Goal: Transaction & Acquisition: Book appointment/travel/reservation

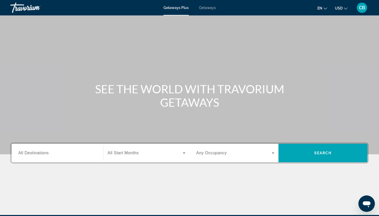
click at [88, 146] on div "Search widget" at bounding box center [57, 153] width 78 height 15
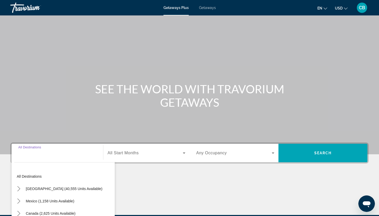
scroll to position [62, 0]
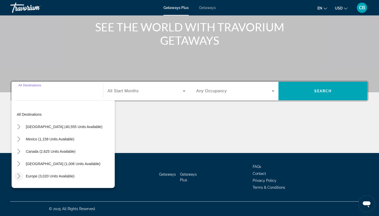
click at [19, 173] on mat-icon "Toggle Europe (3,020 units available) submenu" at bounding box center [18, 176] width 9 height 9
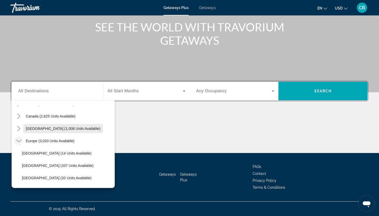
scroll to position [40, 0]
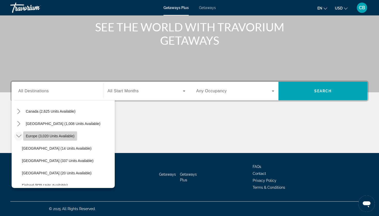
click at [56, 131] on span "Select destination: Europe (3,020 units available)" at bounding box center [50, 136] width 54 height 12
type input "**********"
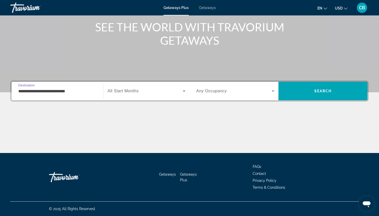
click at [141, 94] on span "Search widget" at bounding box center [144, 91] width 75 height 6
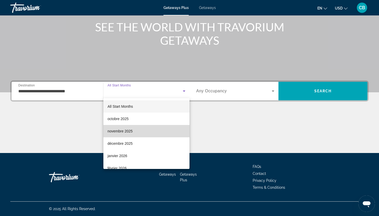
click at [135, 133] on mat-option "novembre 2025" at bounding box center [146, 131] width 86 height 12
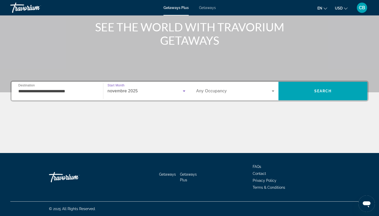
click at [243, 91] on span "Search widget" at bounding box center [233, 91] width 75 height 6
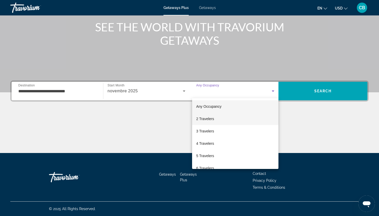
click at [221, 122] on mat-option "2 Travelers" at bounding box center [235, 119] width 86 height 12
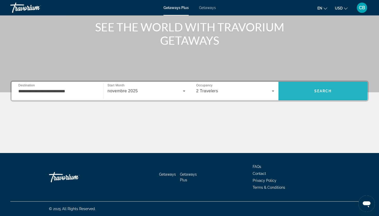
click at [311, 92] on span "Search" at bounding box center [322, 91] width 89 height 12
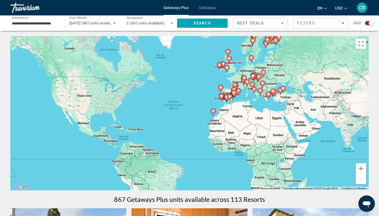
click at [362, 105] on div "Pour activer le glissement avec le clavier, appuyez sur Alt+Entrée. Une fois ce…" at bounding box center [189, 113] width 358 height 155
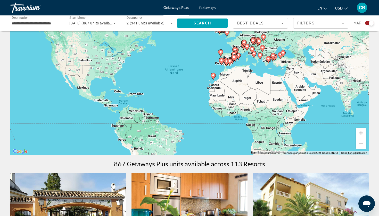
scroll to position [25, 0]
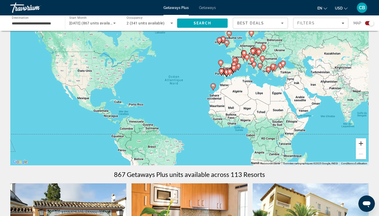
click at [359, 143] on button "Zoom avant" at bounding box center [360, 144] width 10 height 10
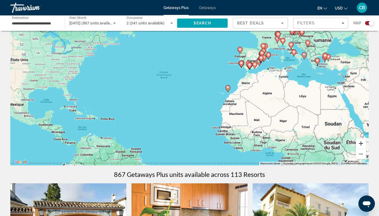
click at [359, 143] on button "Zoom avant" at bounding box center [360, 144] width 10 height 10
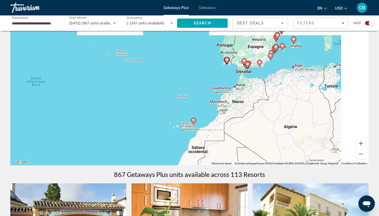
drag, startPoint x: 340, startPoint y: 107, endPoint x: 244, endPoint y: 141, distance: 101.0
click at [244, 141] on div "Pour activer le glissement avec le clavier, appuyez sur Alt+Entrée. Une fois ce…" at bounding box center [189, 88] width 358 height 155
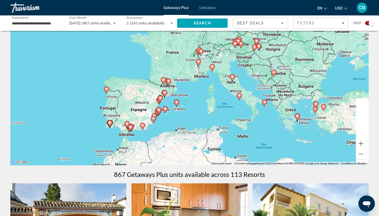
drag, startPoint x: 297, startPoint y: 96, endPoint x: 189, endPoint y: 143, distance: 117.4
click at [189, 143] on div "Pour activer le glissement avec le clavier, appuyez sur Alt+Entrée. Une fois ce…" at bounding box center [189, 88] width 358 height 155
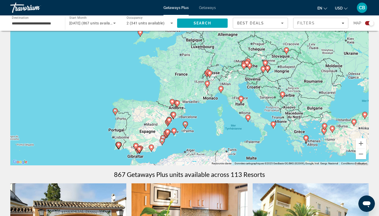
drag, startPoint x: 228, startPoint y: 105, endPoint x: 243, endPoint y: 130, distance: 29.3
click at [243, 130] on div "Pour activer le glissement avec le clavier, appuyez sur Alt+Entrée. Une fois ce…" at bounding box center [189, 88] width 358 height 155
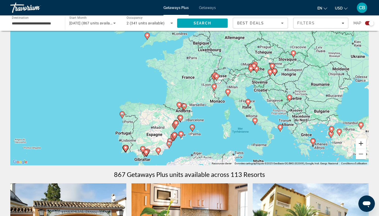
click at [361, 144] on button "Zoom avant" at bounding box center [360, 144] width 10 height 10
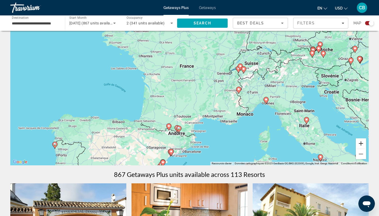
click at [363, 143] on button "Zoom avant" at bounding box center [360, 144] width 10 height 10
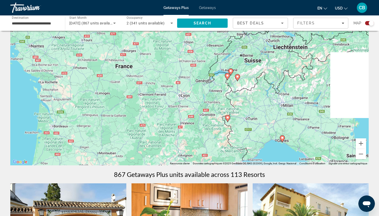
drag, startPoint x: 333, startPoint y: 124, endPoint x: 271, endPoint y: 147, distance: 65.7
click at [271, 147] on div "Pour activer le glissement avec le clavier, appuyez sur Alt+Entrée. Une fois ce…" at bounding box center [189, 88] width 358 height 155
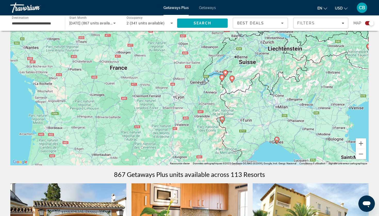
click at [277, 140] on image "Main content" at bounding box center [276, 139] width 3 height 3
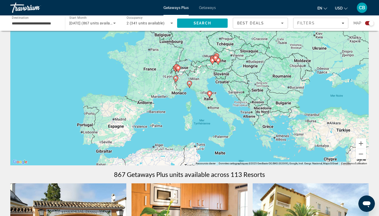
click at [209, 96] on icon "Main content" at bounding box center [209, 94] width 5 height 7
type input "**********"
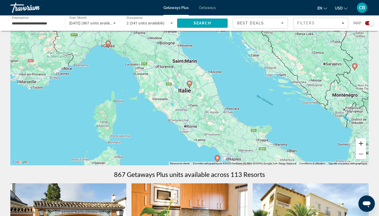
click at [358, 143] on button "Zoom avant" at bounding box center [360, 144] width 10 height 10
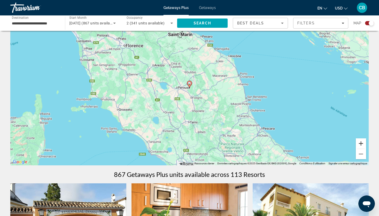
click at [358, 143] on button "Zoom avant" at bounding box center [360, 144] width 10 height 10
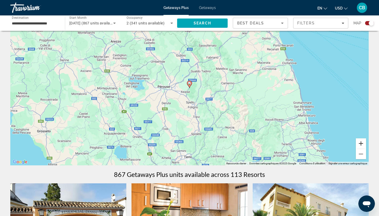
click at [358, 143] on button "Zoom avant" at bounding box center [360, 144] width 10 height 10
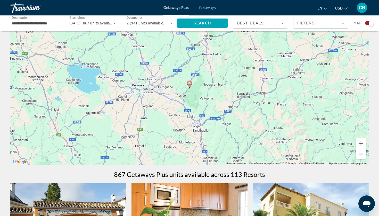
click at [361, 152] on button "Zoom arrière" at bounding box center [360, 154] width 10 height 10
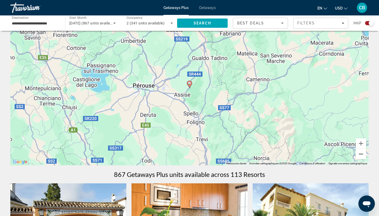
click at [361, 152] on button "Zoom arrière" at bounding box center [360, 154] width 10 height 10
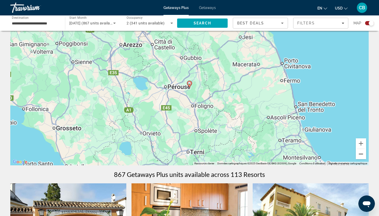
click at [361, 152] on button "Zoom arrière" at bounding box center [360, 154] width 10 height 10
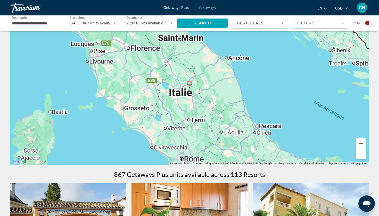
click at [361, 152] on button "Zoom arrière" at bounding box center [360, 154] width 10 height 10
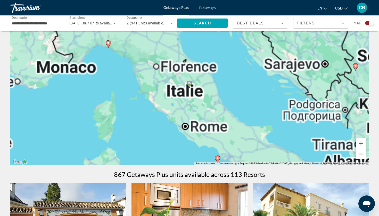
click at [361, 152] on button "Zoom arrière" at bounding box center [360, 154] width 10 height 10
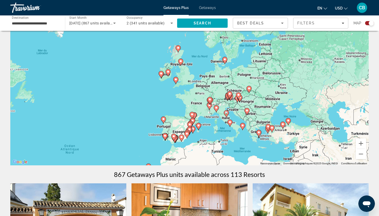
drag, startPoint x: 210, startPoint y: 112, endPoint x: 248, endPoint y: 140, distance: 46.7
click at [248, 140] on div "Pour activer le glissement avec le clavier, appuyez sur Alt+Entrée. Une fois ce…" at bounding box center [189, 88] width 358 height 155
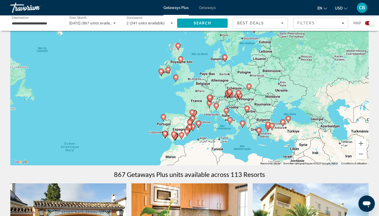
click at [215, 106] on image "Main content" at bounding box center [216, 105] width 3 height 3
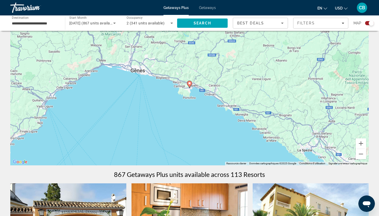
click at [189, 84] on image "Main content" at bounding box center [189, 83] width 3 height 3
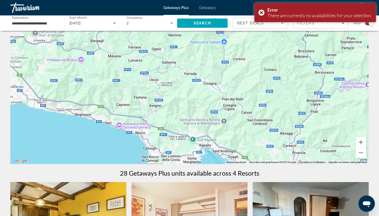
scroll to position [31, 0]
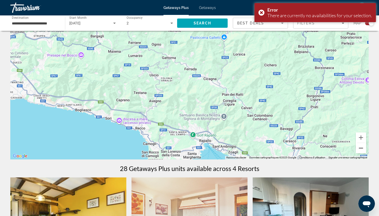
click at [364, 149] on button "Zoom arrière" at bounding box center [360, 148] width 10 height 10
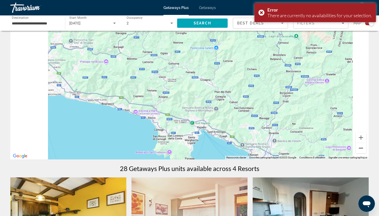
click at [364, 149] on button "Zoom arrière" at bounding box center [360, 148] width 10 height 10
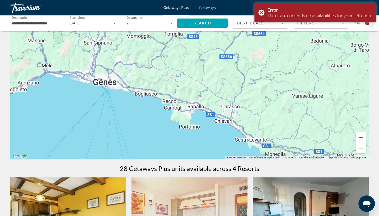
click at [364, 149] on button "Zoom arrière" at bounding box center [360, 148] width 10 height 10
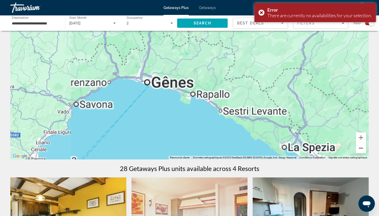
click at [364, 149] on button "Zoom arrière" at bounding box center [360, 148] width 10 height 10
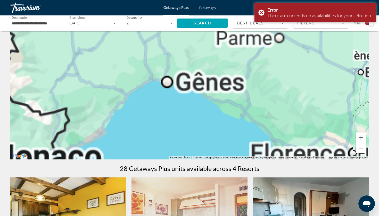
click at [364, 149] on button "Zoom arrière" at bounding box center [360, 148] width 10 height 10
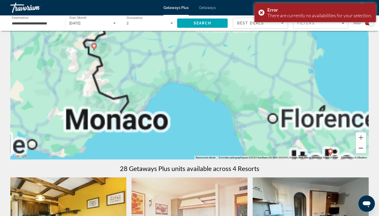
click at [364, 149] on button "Zoom arrière" at bounding box center [360, 148] width 10 height 10
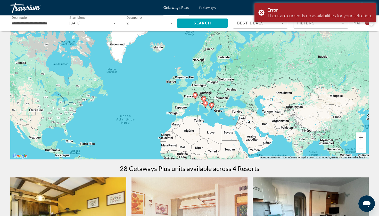
drag, startPoint x: 281, startPoint y: 97, endPoint x: 290, endPoint y: 114, distance: 18.9
click at [290, 114] on div "Pour activer le glissement avec le clavier, appuyez sur Alt+Entrée. Une fois ce…" at bounding box center [189, 82] width 358 height 155
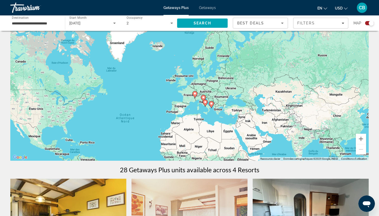
scroll to position [0, 0]
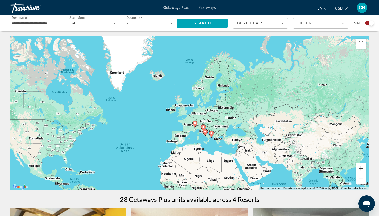
click at [361, 169] on button "Zoom avant" at bounding box center [360, 169] width 10 height 10
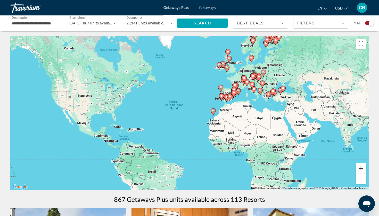
click at [360, 166] on button "Zoom avant" at bounding box center [360, 169] width 10 height 10
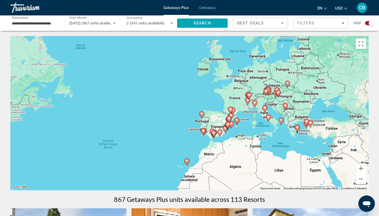
drag, startPoint x: 342, startPoint y: 95, endPoint x: 296, endPoint y: 141, distance: 64.6
click at [296, 141] on div "Pour activer le glissement avec le clavier, appuyez sur Alt+Entrée. Une fois ce…" at bounding box center [189, 113] width 358 height 155
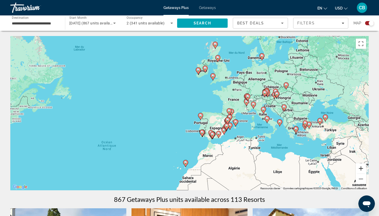
click at [360, 167] on button "Zoom avant" at bounding box center [360, 169] width 10 height 10
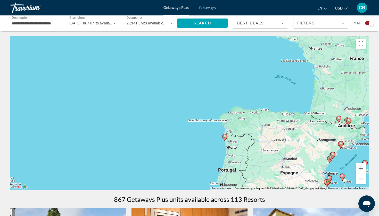
drag, startPoint x: 336, startPoint y: 132, endPoint x: 143, endPoint y: 150, distance: 193.7
click at [143, 150] on div "Pour activer le glissement avec le clavier, appuyez sur Alt+Entrée. Une fois ce…" at bounding box center [189, 113] width 358 height 155
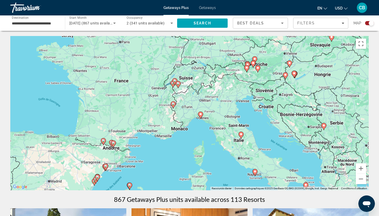
drag, startPoint x: 126, startPoint y: 121, endPoint x: 231, endPoint y: 125, distance: 105.4
click at [231, 126] on div "Pour activer le glissement avec le clavier, appuyez sur Alt+Entrée. Une fois ce…" at bounding box center [189, 113] width 358 height 155
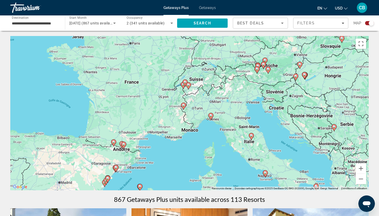
drag, startPoint x: 258, startPoint y: 125, endPoint x: 271, endPoint y: 126, distance: 13.2
click at [272, 126] on div "Pour activer le glissement avec le clavier, appuyez sur Alt+Entrée. Une fois ce…" at bounding box center [189, 113] width 358 height 155
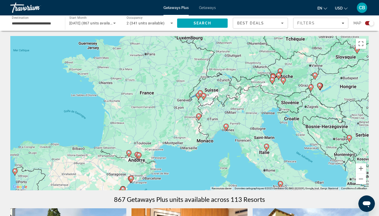
drag, startPoint x: 297, startPoint y: 126, endPoint x: 307, endPoint y: 137, distance: 15.0
click at [308, 137] on div "Pour activer le glissement avec le clavier, appuyez sur Alt+Entrée. Une fois ce…" at bounding box center [189, 113] width 358 height 155
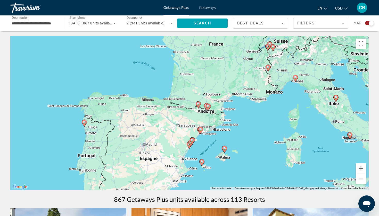
drag, startPoint x: 264, startPoint y: 138, endPoint x: 336, endPoint y: 87, distance: 88.1
click at [336, 87] on div "Pour activer le glissement avec le clavier, appuyez sur Alt+Entrée. Une fois ce…" at bounding box center [189, 113] width 358 height 155
click at [359, 166] on button "Zoom avant" at bounding box center [360, 169] width 10 height 10
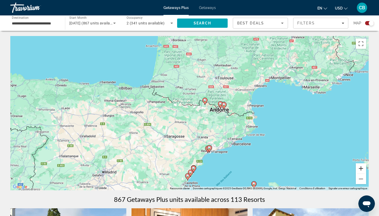
click at [359, 166] on button "Zoom avant" at bounding box center [360, 169] width 10 height 10
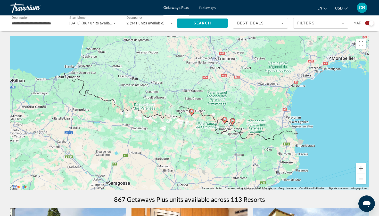
drag, startPoint x: 324, startPoint y: 126, endPoint x: 292, endPoint y: 147, distance: 37.6
click at [292, 147] on div "Pour activer le glissement avec le clavier, appuyez sur Alt+Entrée. Une fois ce…" at bounding box center [189, 113] width 358 height 155
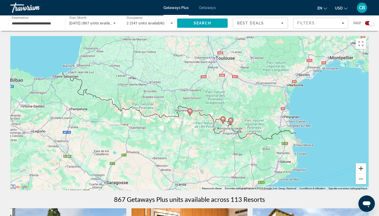
click at [360, 168] on button "Zoom avant" at bounding box center [360, 169] width 10 height 10
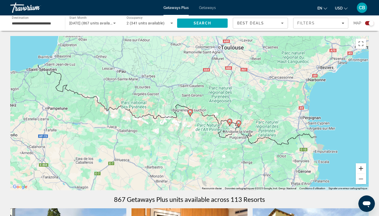
click at [360, 168] on button "Zoom avant" at bounding box center [360, 169] width 10 height 10
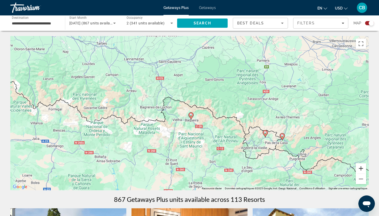
click at [360, 168] on button "Zoom avant" at bounding box center [360, 169] width 10 height 10
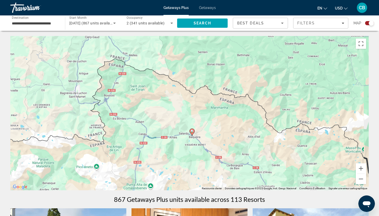
drag, startPoint x: 333, startPoint y: 164, endPoint x: 236, endPoint y: 116, distance: 107.7
click at [236, 116] on div "Pour activer le glissement avec le clavier, appuyez sur Alt+Entrée. Une fois ce…" at bounding box center [189, 113] width 358 height 155
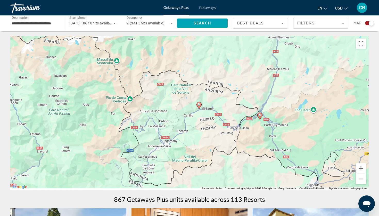
drag, startPoint x: 284, startPoint y: 135, endPoint x: 164, endPoint y: 126, distance: 120.9
click at [164, 126] on div "Pour activer le glissement avec le clavier, appuyez sur Alt+Entrée. Une fois ce…" at bounding box center [189, 113] width 358 height 155
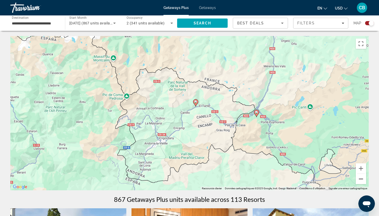
click at [360, 178] on button "Zoom arrière" at bounding box center [360, 179] width 10 height 10
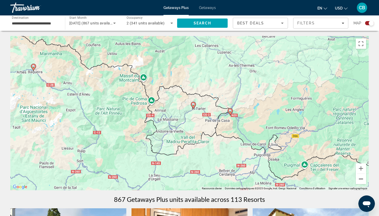
click at [360, 178] on button "Zoom arrière" at bounding box center [360, 179] width 10 height 10
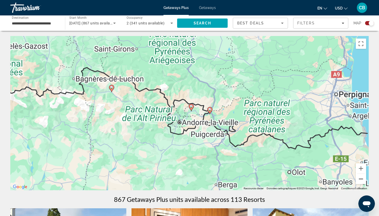
click at [360, 178] on button "Zoom arrière" at bounding box center [360, 179] width 10 height 10
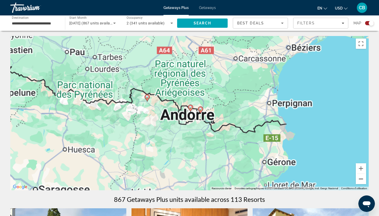
click at [360, 178] on button "Zoom arrière" at bounding box center [360, 179] width 10 height 10
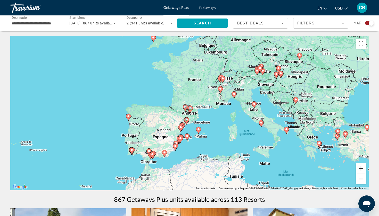
click at [361, 170] on button "Zoom avant" at bounding box center [360, 169] width 10 height 10
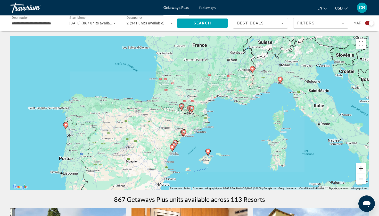
click at [361, 170] on button "Zoom avant" at bounding box center [360, 169] width 10 height 10
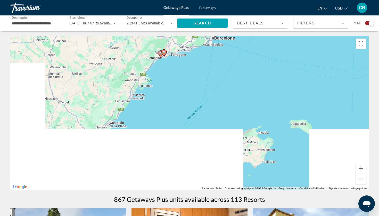
drag, startPoint x: 319, startPoint y: 170, endPoint x: 313, endPoint y: 16, distance: 154.1
click at [313, 15] on div "**********" at bounding box center [189, 108] width 379 height 216
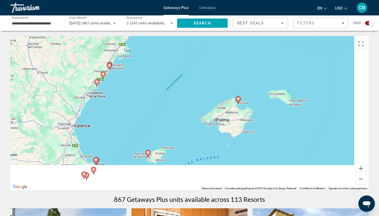
drag, startPoint x: 261, startPoint y: 87, endPoint x: 239, endPoint y: 57, distance: 36.9
click at [239, 57] on div "Pour activer le glissement avec le clavier, appuyez sur Alt+Entrée. Une fois ce…" at bounding box center [189, 113] width 358 height 155
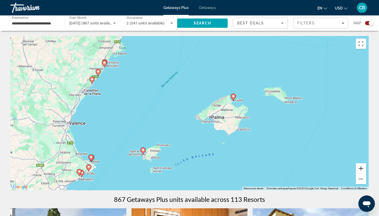
click at [363, 171] on button "Zoom avant" at bounding box center [360, 169] width 10 height 10
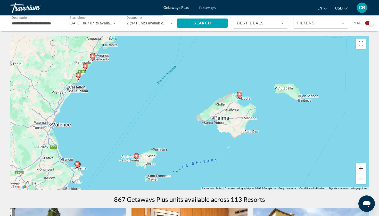
click at [363, 171] on button "Zoom avant" at bounding box center [360, 169] width 10 height 10
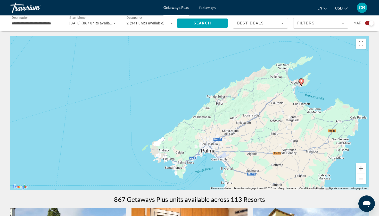
drag, startPoint x: 338, startPoint y: 148, endPoint x: 273, endPoint y: 169, distance: 68.7
click at [273, 169] on div "Pour activer le glissement avec le clavier, appuyez sur Alt+Entrée. Une fois ce…" at bounding box center [189, 113] width 358 height 155
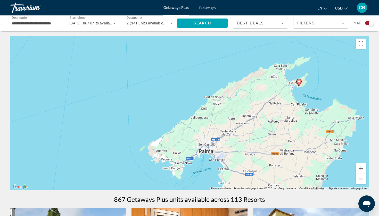
click at [362, 180] on button "Zoom arrière" at bounding box center [360, 179] width 10 height 10
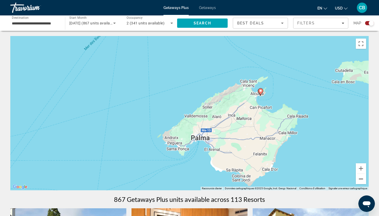
click at [362, 180] on button "Zoom arrière" at bounding box center [360, 179] width 10 height 10
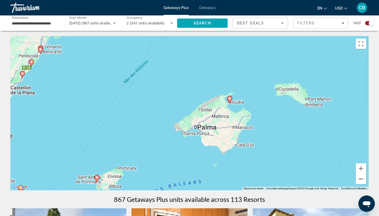
click at [362, 180] on button "Zoom arrière" at bounding box center [360, 179] width 10 height 10
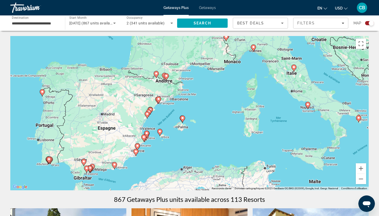
drag, startPoint x: 327, startPoint y: 131, endPoint x: 313, endPoint y: 142, distance: 18.3
click at [313, 142] on div "Pour activer le glissement avec le clavier, appuyez sur Alt+Entrée. Une fois ce…" at bounding box center [189, 113] width 358 height 155
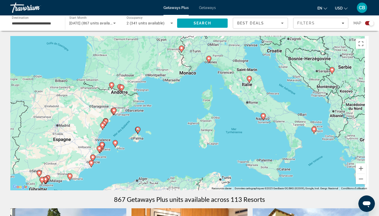
drag, startPoint x: 317, startPoint y: 130, endPoint x: 269, endPoint y: 140, distance: 49.1
click at [269, 140] on div "Pour activer le glissement avec le clavier, appuyez sur Alt+Entrée. Une fois ce…" at bounding box center [189, 113] width 358 height 155
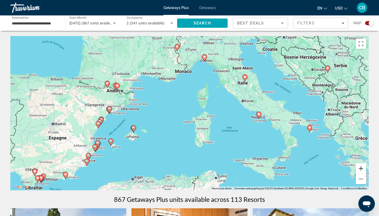
click at [362, 171] on button "Zoom avant" at bounding box center [360, 169] width 10 height 10
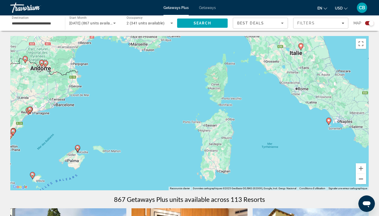
click at [357, 177] on button "Zoom arrière" at bounding box center [360, 179] width 10 height 10
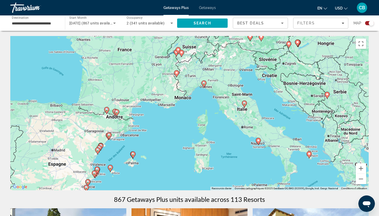
drag, startPoint x: 335, startPoint y: 118, endPoint x: 334, endPoint y: 168, distance: 49.7
click at [334, 168] on div "Pour activer le glissement avec le clavier, appuyez sur Alt+Entrée. Une fois ce…" at bounding box center [189, 113] width 358 height 155
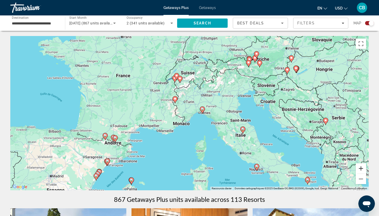
click at [360, 170] on button "Zoom avant" at bounding box center [360, 169] width 10 height 10
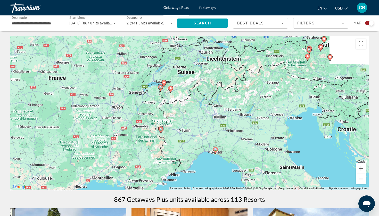
drag, startPoint x: 308, startPoint y: 127, endPoint x: 309, endPoint y: 174, distance: 46.6
click at [309, 174] on div "Pour activer le glissement avec le clavier, appuyez sur Alt+Entrée. Une fois ce…" at bounding box center [189, 113] width 358 height 155
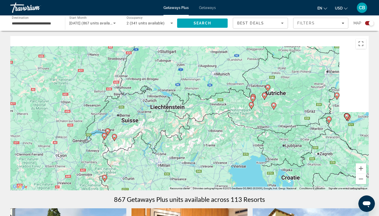
drag, startPoint x: 189, startPoint y: 102, endPoint x: 127, endPoint y: 146, distance: 75.7
click at [127, 146] on div "Pour activer le glissement avec le clavier, appuyez sur Alt+Entrée. Une fois ce…" at bounding box center [189, 113] width 358 height 155
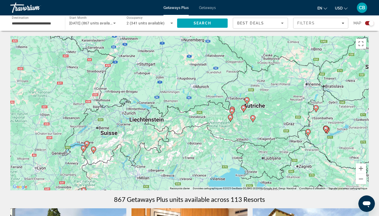
drag, startPoint x: 329, startPoint y: 136, endPoint x: 335, endPoint y: 151, distance: 15.8
click at [335, 151] on div "Pour activer le glissement avec le clavier, appuyez sur Alt+Entrée. Une fois ce…" at bounding box center [189, 113] width 358 height 155
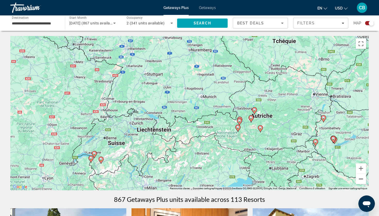
click at [362, 179] on button "Zoom arrière" at bounding box center [360, 179] width 10 height 10
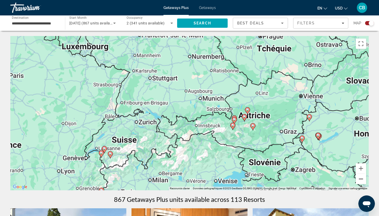
click at [362, 179] on button "Zoom arrière" at bounding box center [360, 179] width 10 height 10
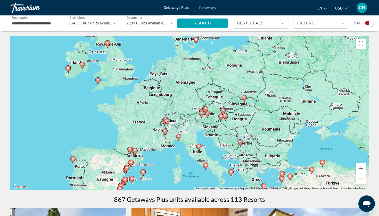
click at [103, 23] on span "[DATE] (867 units available)" at bounding box center [92, 23] width 47 height 4
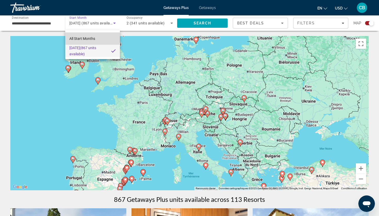
click at [105, 37] on mat-option "All Start Months" at bounding box center [92, 38] width 55 height 12
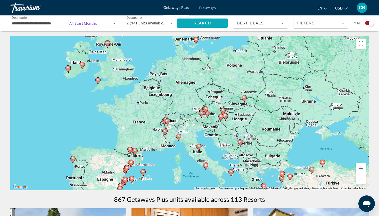
click at [215, 24] on span "Search" at bounding box center [202, 23] width 50 height 12
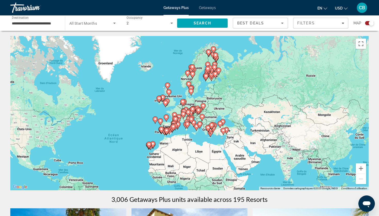
click at [98, 24] on span "Search widget" at bounding box center [91, 23] width 44 height 6
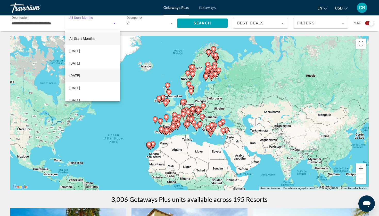
click at [80, 75] on span "[DATE]" at bounding box center [74, 76] width 11 height 6
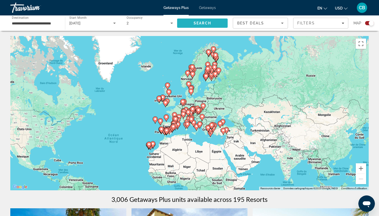
click at [187, 24] on span "Search" at bounding box center [202, 23] width 50 height 12
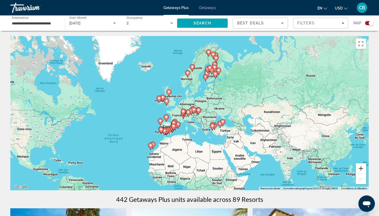
click at [361, 168] on button "Zoom avant" at bounding box center [360, 169] width 10 height 10
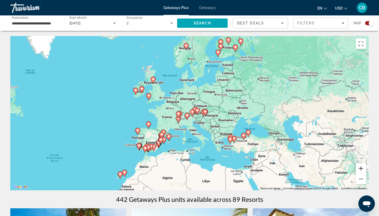
click at [361, 168] on button "Zoom avant" at bounding box center [360, 169] width 10 height 10
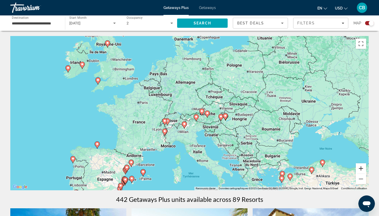
click at [361, 168] on button "Zoom avant" at bounding box center [360, 169] width 10 height 10
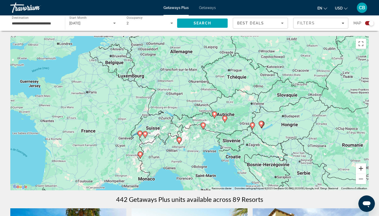
click at [361, 168] on button "Zoom avant" at bounding box center [360, 169] width 10 height 10
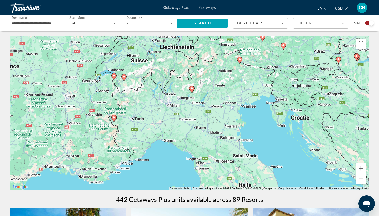
drag, startPoint x: 280, startPoint y: 163, endPoint x: 304, endPoint y: 79, distance: 87.7
click at [304, 79] on div "Pour activer le glissement avec le clavier, appuyez sur Alt+Entrée. Une fois ce…" at bounding box center [189, 113] width 358 height 155
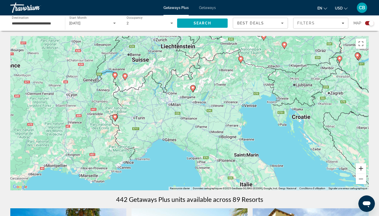
click at [361, 169] on button "Zoom avant" at bounding box center [360, 169] width 10 height 10
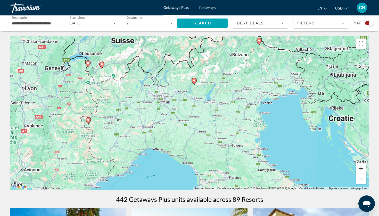
click at [361, 169] on button "Zoom avant" at bounding box center [360, 169] width 10 height 10
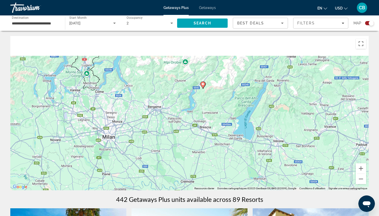
drag, startPoint x: 296, startPoint y: 98, endPoint x: 297, endPoint y: 172, distance: 74.4
click at [297, 173] on div "Pour activer le glissement avec le clavier, appuyez sur Alt+Entrée. Une fois ce…" at bounding box center [189, 113] width 358 height 155
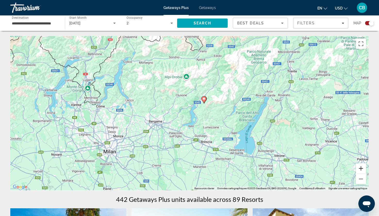
click at [359, 167] on button "Zoom avant" at bounding box center [360, 169] width 10 height 10
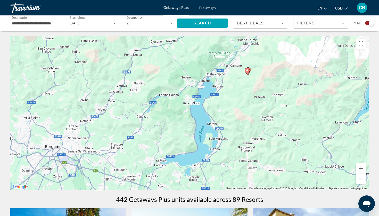
click at [359, 178] on button "Zoom arrière" at bounding box center [360, 179] width 10 height 10
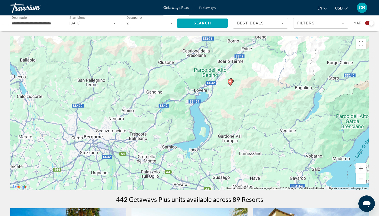
click at [359, 178] on button "Zoom arrière" at bounding box center [360, 179] width 10 height 10
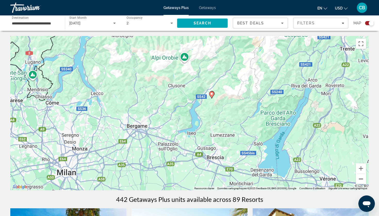
click at [359, 178] on button "Zoom arrière" at bounding box center [360, 179] width 10 height 10
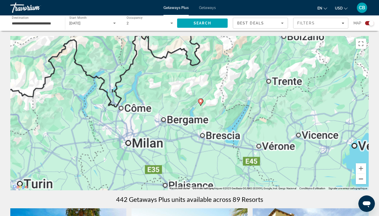
click at [359, 178] on button "Zoom arrière" at bounding box center [360, 179] width 10 height 10
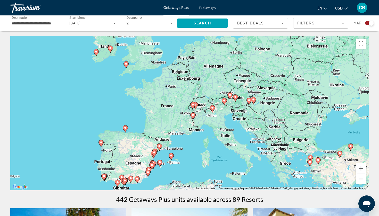
drag, startPoint x: 296, startPoint y: 156, endPoint x: 321, endPoint y: 156, distance: 25.2
click at [321, 156] on div "Pour activer le glissement avec le clavier, appuyez sur Alt+Entrée. Une fois ce…" at bounding box center [189, 113] width 358 height 155
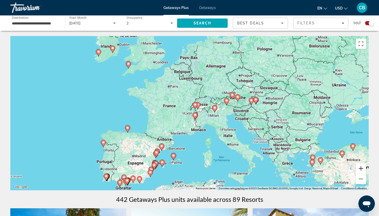
click at [360, 167] on button "Zoom avant" at bounding box center [360, 169] width 10 height 10
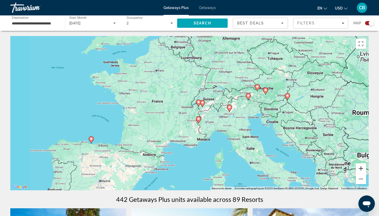
click at [360, 167] on button "Zoom avant" at bounding box center [360, 169] width 10 height 10
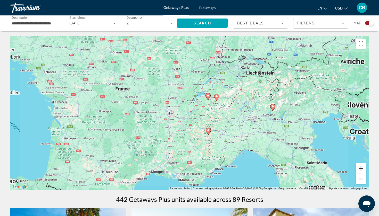
click at [360, 167] on button "Zoom avant" at bounding box center [360, 169] width 10 height 10
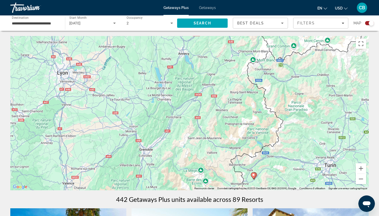
drag, startPoint x: 328, startPoint y: 144, endPoint x: 296, endPoint y: 93, distance: 59.8
click at [296, 93] on div "Pour activer le glissement avec le clavier, appuyez sur Alt+Entrée. Une fois ce…" at bounding box center [189, 113] width 358 height 155
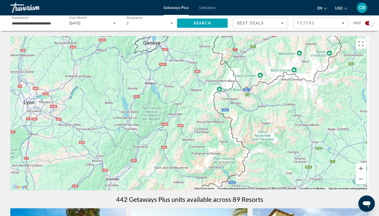
drag, startPoint x: 297, startPoint y: 96, endPoint x: 263, endPoint y: 160, distance: 72.4
click at [263, 159] on div "Pour activer le glissement avec le clavier, appuyez sur Alt+Entrée. Une fois ce…" at bounding box center [189, 113] width 358 height 155
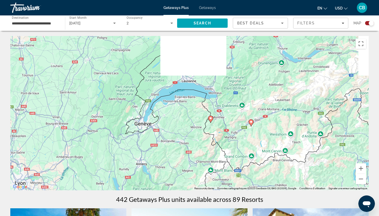
drag, startPoint x: 270, startPoint y: 109, endPoint x: 270, endPoint y: 165, distance: 55.9
click at [270, 165] on div "Pour activer le glissement avec le clavier, appuyez sur Alt+Entrée. Une fois ce…" at bounding box center [189, 113] width 358 height 155
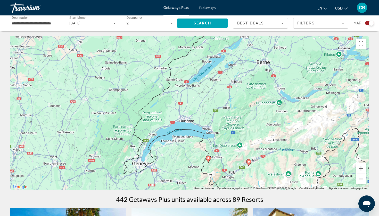
drag, startPoint x: 250, startPoint y: 110, endPoint x: 248, endPoint y: 148, distance: 37.9
click at [248, 148] on div "Pour activer le glissement avec le clavier, appuyez sur Alt+Entrée. Une fois ce…" at bounding box center [189, 113] width 358 height 155
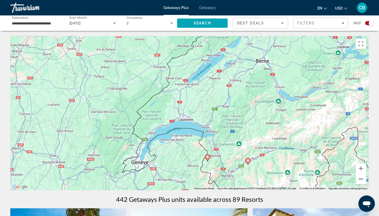
click at [361, 177] on button "Zoom arrière" at bounding box center [360, 179] width 10 height 10
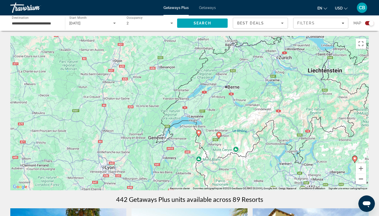
click at [361, 177] on button "Zoom arrière" at bounding box center [360, 179] width 10 height 10
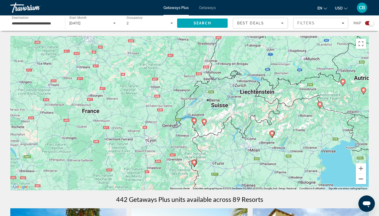
click at [361, 177] on button "Zoom arrière" at bounding box center [360, 179] width 10 height 10
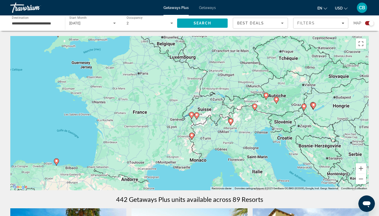
click at [266, 97] on icon "Main content" at bounding box center [265, 96] width 5 height 7
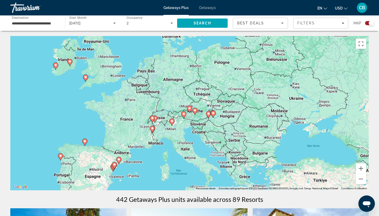
click at [189, 109] on image "Main content" at bounding box center [189, 108] width 3 height 3
type input "**********"
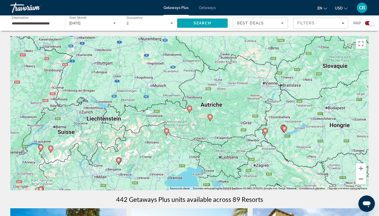
click at [359, 180] on button "Zoom arrière" at bounding box center [360, 179] width 10 height 10
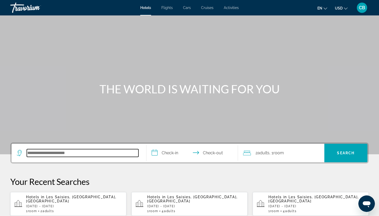
click at [101, 154] on input "Search hotel destination" at bounding box center [83, 153] width 112 height 8
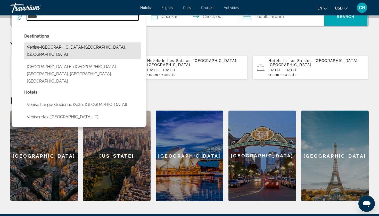
scroll to position [132, 0]
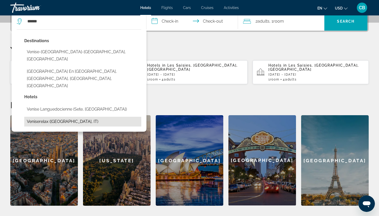
click at [69, 117] on button "Veniserelax (Mestre, IT)" at bounding box center [82, 122] width 117 height 10
type input "**********"
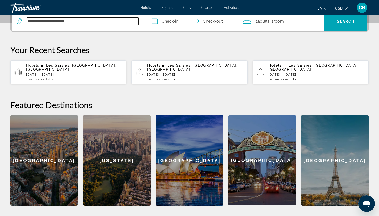
scroll to position [126, 0]
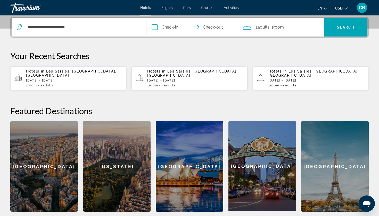
click at [179, 29] on input "**********" at bounding box center [192, 28] width 93 height 20
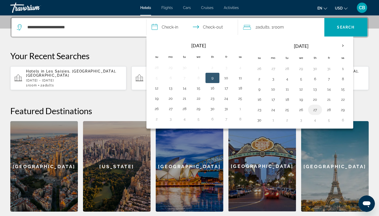
click at [312, 109] on button "27" at bounding box center [315, 109] width 8 height 7
click at [341, 45] on th "Next month" at bounding box center [343, 45] width 14 height 11
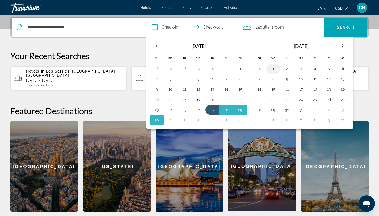
click at [271, 69] on button "1" at bounding box center [273, 68] width 8 height 7
type input "**********"
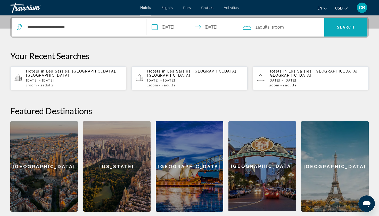
click at [337, 28] on span "Search" at bounding box center [346, 27] width 18 height 4
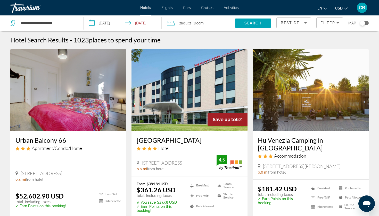
click at [363, 19] on div "Map" at bounding box center [358, 22] width 20 height 15
click at [363, 21] on div "Toggle map" at bounding box center [362, 23] width 5 height 5
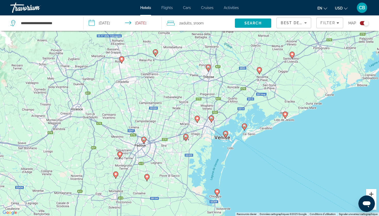
click at [371, 195] on button "Zoom avant" at bounding box center [371, 194] width 10 height 10
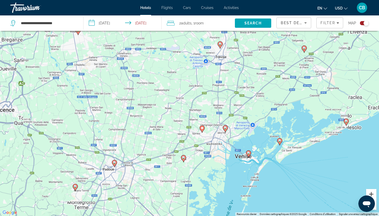
click at [371, 195] on button "Zoom avant" at bounding box center [371, 194] width 10 height 10
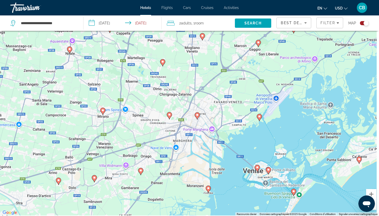
drag, startPoint x: 320, startPoint y: 185, endPoint x: 215, endPoint y: 90, distance: 141.2
click at [215, 90] on div "Pour activer le glissement avec le clavier, appuyez sur Alt+Entrée. Une fois ce…" at bounding box center [189, 108] width 379 height 216
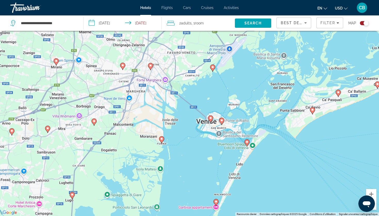
click at [210, 118] on image "Main content" at bounding box center [210, 118] width 3 height 3
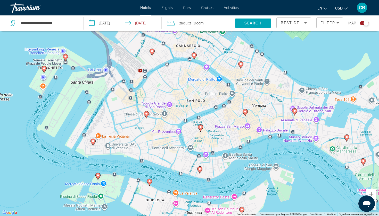
click at [201, 128] on image "Main content" at bounding box center [200, 127] width 3 height 3
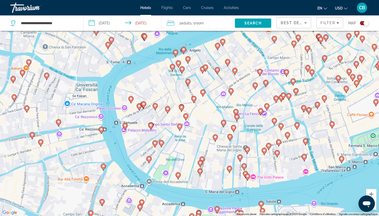
click at [131, 99] on image "Main content" at bounding box center [130, 98] width 3 height 3
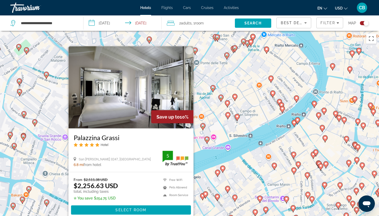
click at [225, 156] on div "Pour naviguer, appuyez sur les touches fléchées. Pour activer le glissement ave…" at bounding box center [189, 139] width 379 height 216
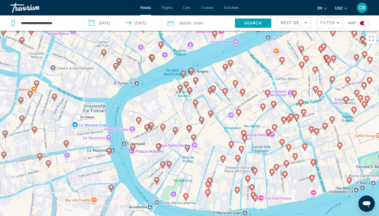
drag, startPoint x: 220, startPoint y: 159, endPoint x: 228, endPoint y: 56, distance: 103.8
click at [228, 56] on div "Pour naviguer, appuyez sur les touches fléchées. Pour activer le glissement ave…" at bounding box center [189, 139] width 379 height 216
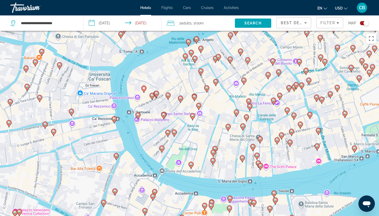
click at [153, 95] on image "Main content" at bounding box center [151, 95] width 3 height 3
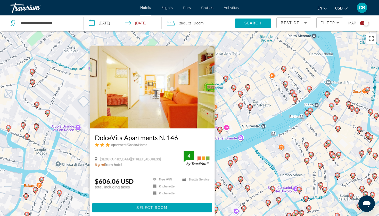
click at [226, 170] on div "Pour activer le glissement avec le clavier, appuyez sur Alt+Entrée. Une fois ce…" at bounding box center [189, 139] width 379 height 216
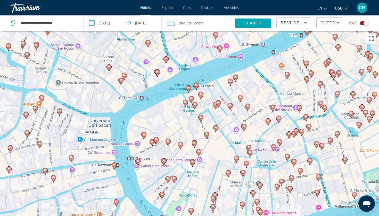
drag, startPoint x: 226, startPoint y: 170, endPoint x: 226, endPoint y: 63, distance: 107.1
click at [226, 63] on div "Pour activer le glissement avec le clavier, appuyez sur Alt+Entrée. Une fois ce…" at bounding box center [189, 139] width 379 height 216
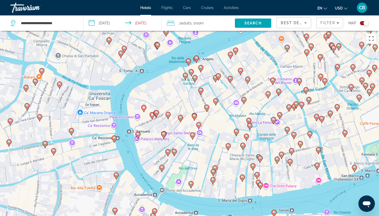
click at [169, 118] on gmp-advanced-marker "Main content" at bounding box center [167, 116] width 5 height 8
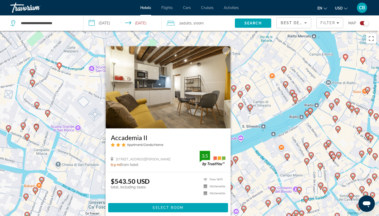
click at [243, 157] on div "Pour activer le glissement avec le clavier, appuyez sur Alt+Entrée. Une fois ce…" at bounding box center [189, 139] width 379 height 216
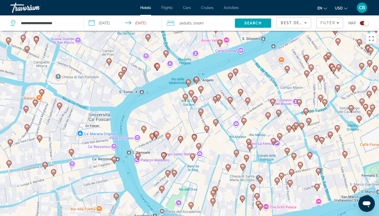
drag, startPoint x: 239, startPoint y: 157, endPoint x: 233, endPoint y: 51, distance: 106.0
click at [233, 51] on div "Pour activer le glissement avec le clavier, appuyez sur Alt+Entrée. Une fois ce…" at bounding box center [189, 139] width 379 height 216
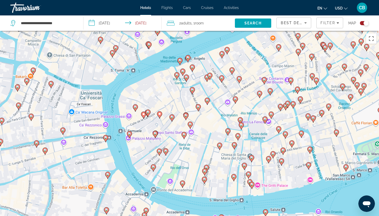
click at [190, 125] on image "Main content" at bounding box center [190, 124] width 3 height 3
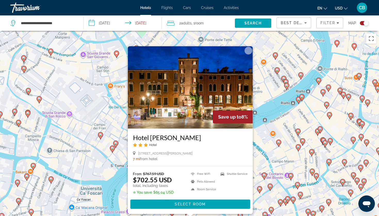
click at [257, 151] on div "Pour activer le glissement avec le clavier, appuyez sur Alt+Entrée. Une fois ce…" at bounding box center [189, 139] width 379 height 216
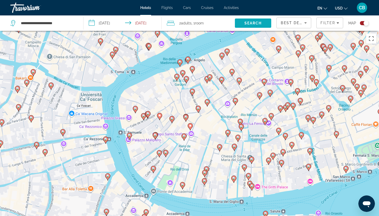
drag, startPoint x: 245, startPoint y: 157, endPoint x: 237, endPoint y: 20, distance: 137.2
click at [237, 31] on div "**********" at bounding box center [189, 154] width 379 height 247
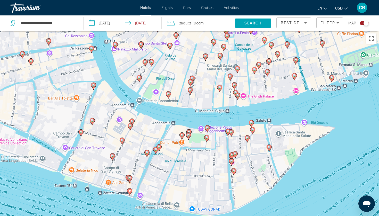
click at [169, 93] on image "Main content" at bounding box center [168, 93] width 3 height 3
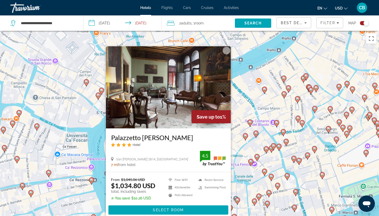
click at [246, 137] on image "Main content" at bounding box center [245, 135] width 3 height 3
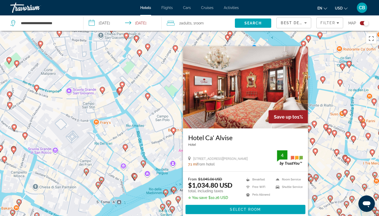
click at [164, 169] on div "Pour activer le glissement avec le clavier, appuyez sur Alt+Entrée. Une fois ce…" at bounding box center [189, 139] width 379 height 216
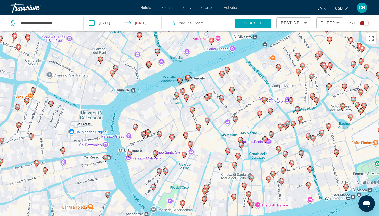
drag, startPoint x: 164, startPoint y: 169, endPoint x: 185, endPoint y: 34, distance: 136.7
click at [185, 35] on div "Pour activer le glissement avec le clavier, appuyez sur Alt+Entrée. Une fois ce…" at bounding box center [189, 139] width 379 height 216
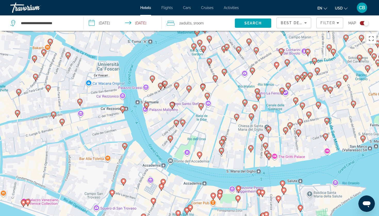
click at [147, 105] on image "Main content" at bounding box center [146, 105] width 3 height 3
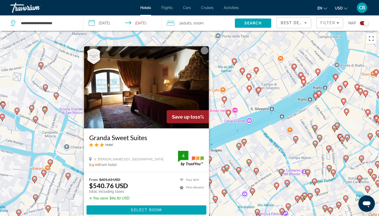
click at [222, 141] on div "Pour activer le glissement avec le clavier, appuyez sur Alt+Entrée. Une fois ce…" at bounding box center [189, 139] width 379 height 216
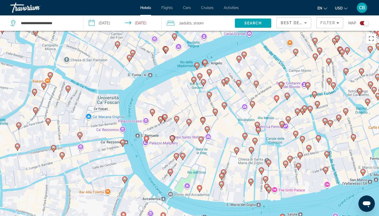
drag, startPoint x: 212, startPoint y: 158, endPoint x: 213, endPoint y: 57, distance: 100.7
click at [213, 57] on div "Pour activer le glissement avec le clavier, appuyez sur Alt+Entrée. Une fois ce…" at bounding box center [189, 139] width 379 height 216
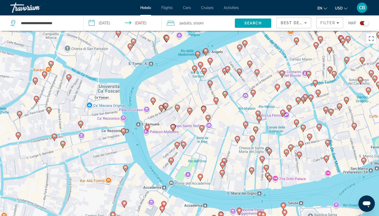
click at [125, 130] on image "Main content" at bounding box center [123, 131] width 3 height 3
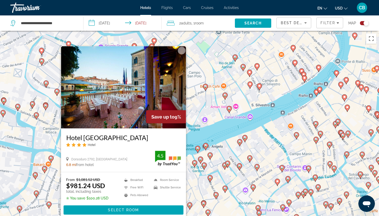
click at [211, 145] on div "Pour activer le glissement avec le clavier, appuyez sur Alt+Entrée. Une fois ce…" at bounding box center [189, 139] width 379 height 216
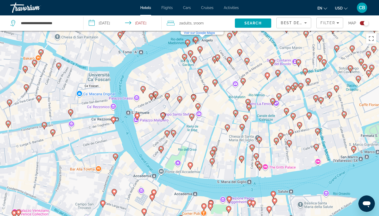
drag, startPoint x: 182, startPoint y: 155, endPoint x: 169, endPoint y: 47, distance: 108.4
click at [169, 47] on div "Pour activer le glissement avec le clavier, appuyez sur Alt+Entrée. Une fois ce…" at bounding box center [189, 139] width 379 height 216
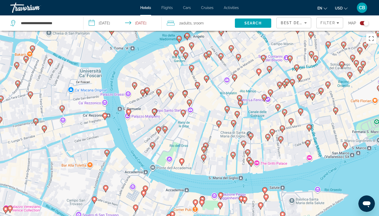
click at [241, 104] on image "Main content" at bounding box center [240, 102] width 3 height 3
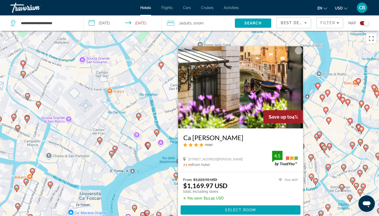
click at [317, 151] on div "Pour activer le glissement avec le clavier, appuyez sur Alt+Entrée. Une fois ce…" at bounding box center [189, 139] width 379 height 216
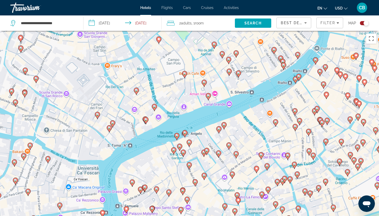
drag, startPoint x: 278, startPoint y: 188, endPoint x: 263, endPoint y: 83, distance: 106.2
click at [263, 83] on div "Pour activer le glissement avec le clavier, appuyez sur Alt+Entrée. Une fois ce…" at bounding box center [189, 139] width 379 height 216
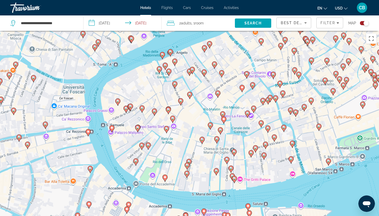
click at [233, 156] on gmp-advanced-marker "Main content" at bounding box center [233, 153] width 5 height 8
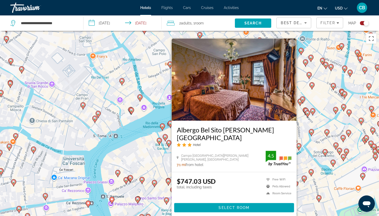
click at [301, 165] on div "Pour activer le glissement avec le clavier, appuyez sur Alt+Entrée. Une fois ce…" at bounding box center [189, 139] width 379 height 216
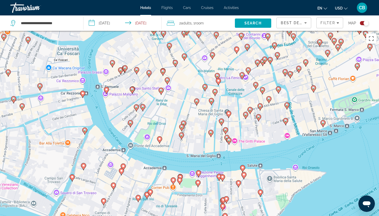
drag, startPoint x: 300, startPoint y: 165, endPoint x: 294, endPoint y: 54, distance: 110.6
click at [294, 54] on div "Pour activer le glissement avec le clavier, appuyez sur Alt+Entrée. Une fois ce…" at bounding box center [189, 139] width 379 height 216
click at [293, 23] on span "Best Deals" at bounding box center [293, 23] width 27 height 4
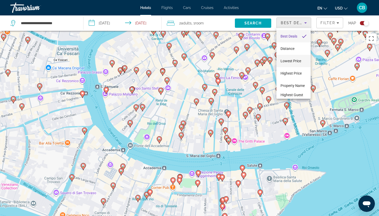
click at [298, 65] on mat-option "Lowest Price" at bounding box center [293, 61] width 34 height 12
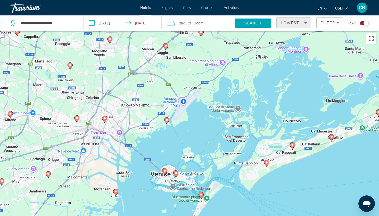
click at [365, 22] on div "Toggle map" at bounding box center [365, 23] width 5 height 5
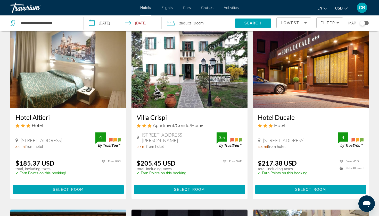
scroll to position [398, 0]
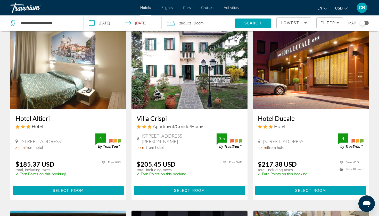
click at [285, 119] on h3 "Hotel Ducale" at bounding box center [311, 119] width 106 height 8
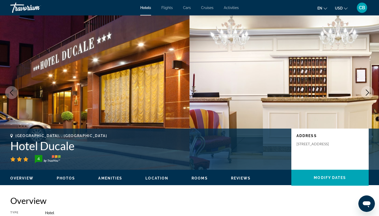
click at [362, 94] on button "Next image" at bounding box center [367, 92] width 13 height 13
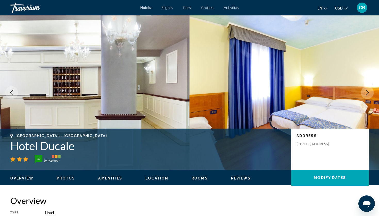
click at [362, 94] on button "Next image" at bounding box center [367, 92] width 13 height 13
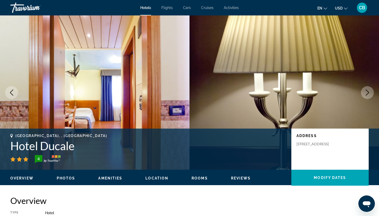
click at [362, 94] on button "Next image" at bounding box center [367, 92] width 13 height 13
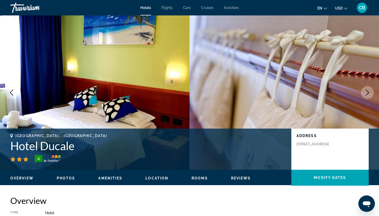
click at [362, 94] on button "Next image" at bounding box center [367, 92] width 13 height 13
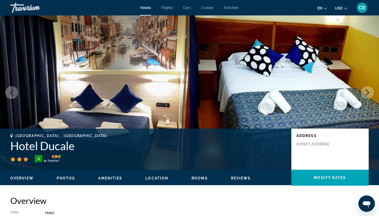
click at [362, 94] on button "Next image" at bounding box center [367, 92] width 13 height 13
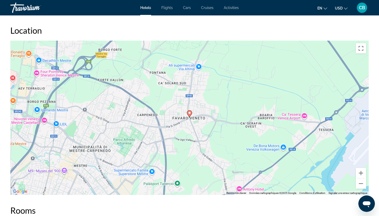
scroll to position [478, 0]
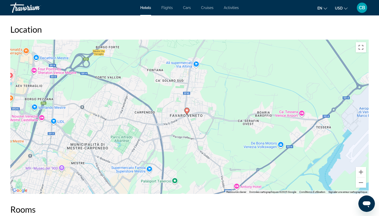
drag, startPoint x: 249, startPoint y: 139, endPoint x: 144, endPoint y: 46, distance: 140.3
click at [144, 46] on div "Pour activer le glissement avec le clavier, appuyez sur Alt+Entrée. Une fois ce…" at bounding box center [189, 117] width 358 height 155
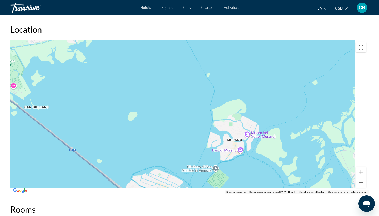
drag, startPoint x: 253, startPoint y: 145, endPoint x: 203, endPoint y: 53, distance: 104.8
click at [203, 53] on div "Pour activer le glissement avec le clavier, appuyez sur Alt+Entrée. Une fois ce…" at bounding box center [189, 117] width 358 height 155
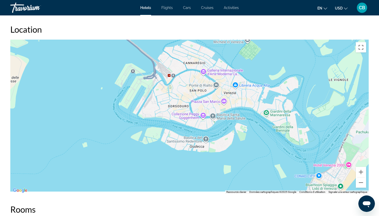
drag, startPoint x: 231, startPoint y: 173, endPoint x: 283, endPoint y: 35, distance: 148.1
click at [283, 35] on div "Location ← Déplacement vers la gauche → Déplacement vers la droite ↑ Déplacemen…" at bounding box center [189, 109] width 358 height 170
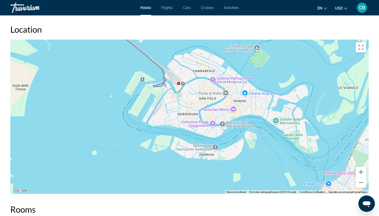
drag, startPoint x: 274, startPoint y: 49, endPoint x: 267, endPoint y: 94, distance: 45.3
click at [268, 94] on div "Main content" at bounding box center [189, 117] width 358 height 155
